Goal: Information Seeking & Learning: Find contact information

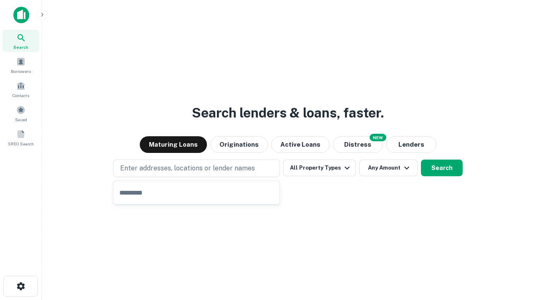
type input "**********"
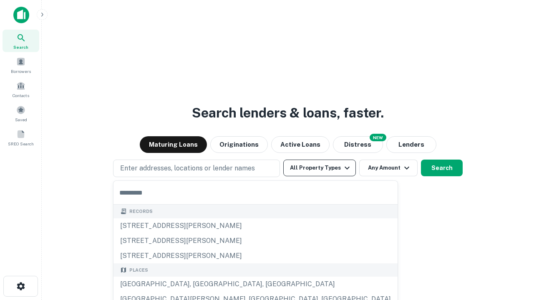
click at [320, 168] on button "All Property Types" at bounding box center [319, 168] width 73 height 17
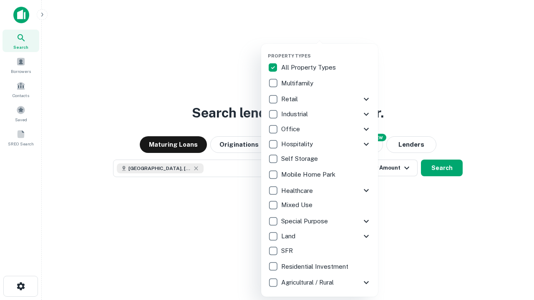
click at [326, 50] on button "button" at bounding box center [326, 50] width 117 height 0
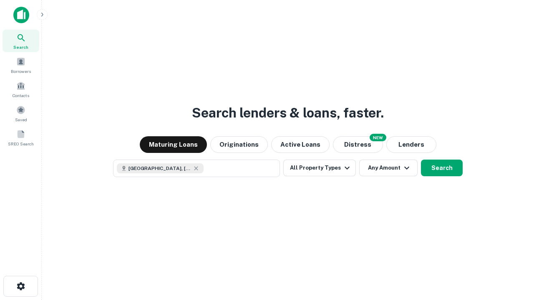
scroll to position [13, 0]
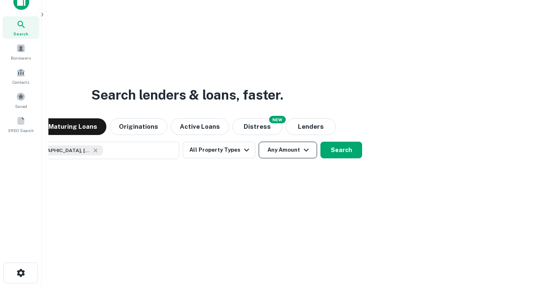
click at [259, 142] on button "Any Amount" at bounding box center [288, 150] width 58 height 17
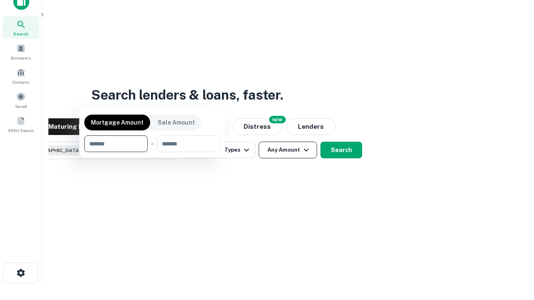
scroll to position [60, 236]
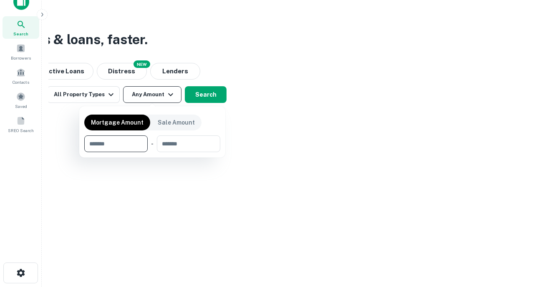
type input "*******"
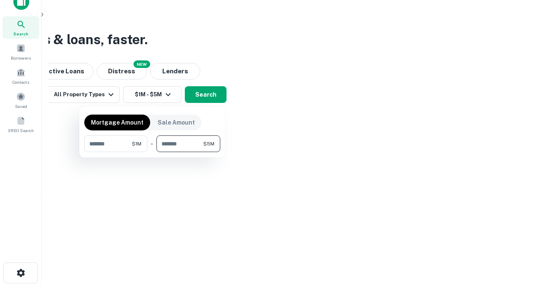
type input "*******"
click at [152, 152] on button "button" at bounding box center [152, 152] width 136 height 0
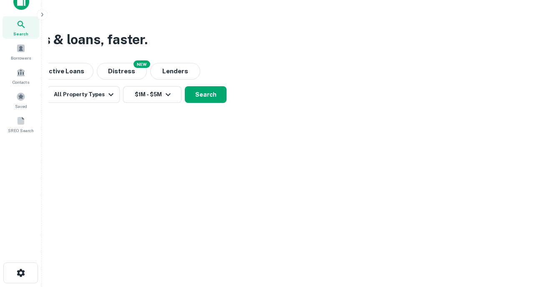
scroll to position [13, 0]
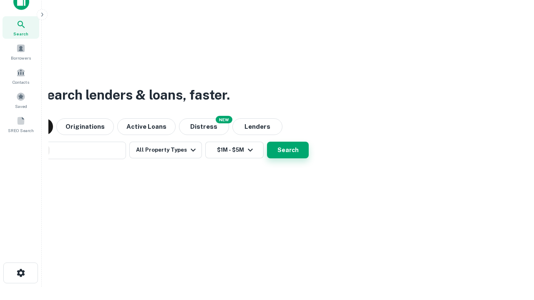
click at [267, 142] on button "Search" at bounding box center [288, 150] width 42 height 17
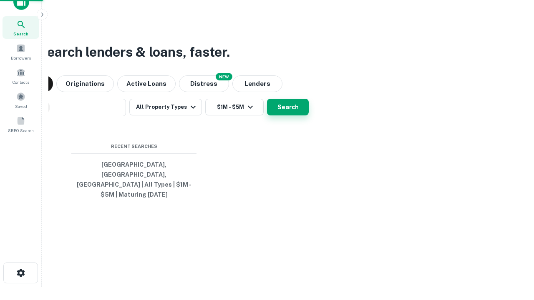
scroll to position [27, 236]
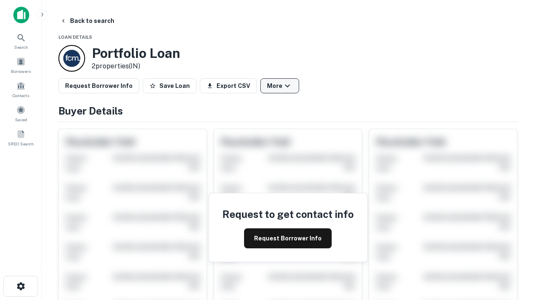
click at [280, 86] on button "More" at bounding box center [279, 85] width 39 height 15
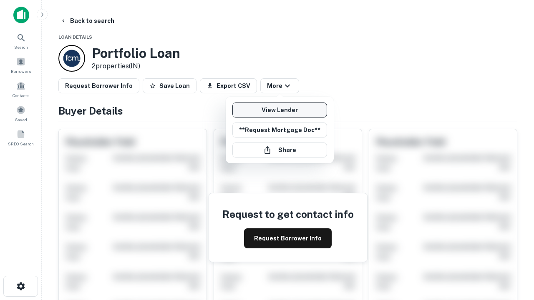
click at [280, 110] on link "View Lender" at bounding box center [279, 110] width 95 height 15
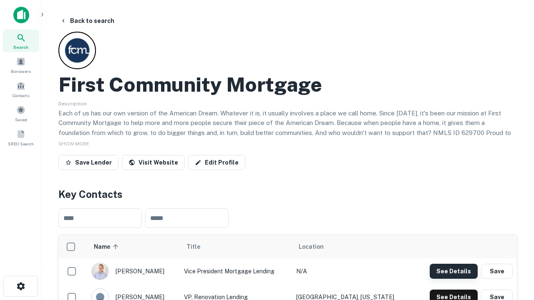
click at [454, 271] on button "See Details" at bounding box center [454, 271] width 48 height 15
click at [20, 287] on icon "button" at bounding box center [21, 287] width 10 height 10
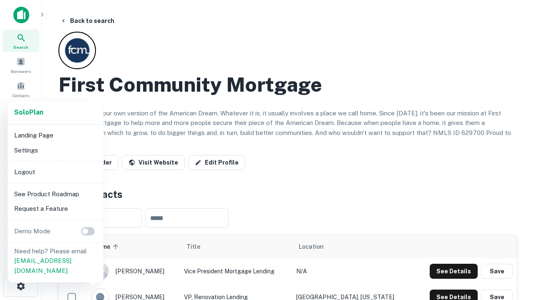
click at [55, 172] on li "Logout" at bounding box center [55, 172] width 89 height 15
